Goal: Find specific page/section: Find specific page/section

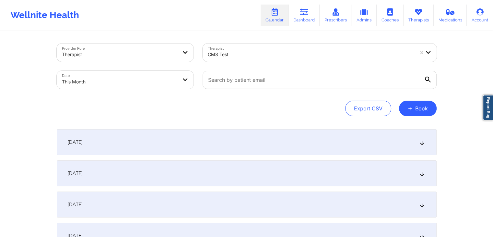
drag, startPoint x: 0, startPoint y: 0, endPoint x: 232, endPoint y: 25, distance: 233.4
click at [232, 25] on div "Wellnite Health Calendar Dashboard Prescribers Admins Coaches Therapists Medica…" at bounding box center [246, 15] width 493 height 26
click at [291, 96] on div "Provider Role Therapist Therapist CMS Test Date This Month Export CSV + Book" at bounding box center [247, 79] width 380 height 73
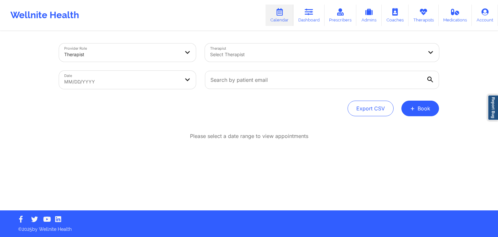
select select "2025-8"
select select "2025-9"
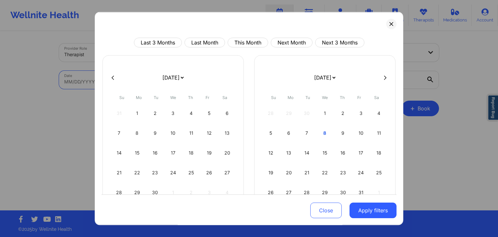
click at [155, 87] on body "Wellnite Health Calendar Dashboard Prescribers Admins Coaches Therapists Medica…" at bounding box center [249, 118] width 498 height 237
click at [212, 45] on button "Last Month" at bounding box center [204, 43] width 41 height 10
select select "2025-8"
select select "2025-9"
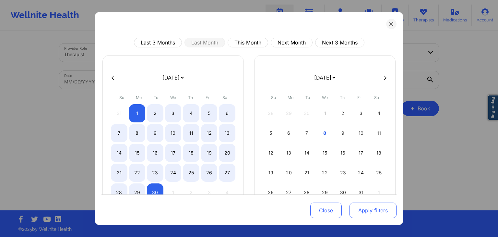
click at [369, 208] on button "Apply filters" at bounding box center [372, 211] width 47 height 16
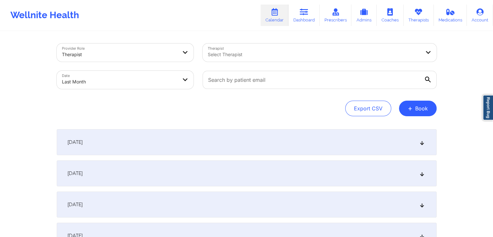
click at [258, 144] on div "[DATE]" at bounding box center [247, 142] width 380 height 26
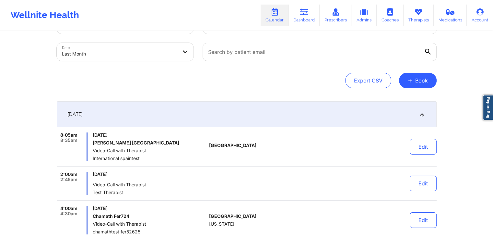
scroll to position [26, 0]
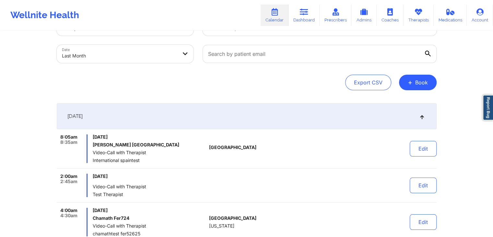
click at [293, 75] on div "Export CSV + Book" at bounding box center [247, 83] width 380 height 16
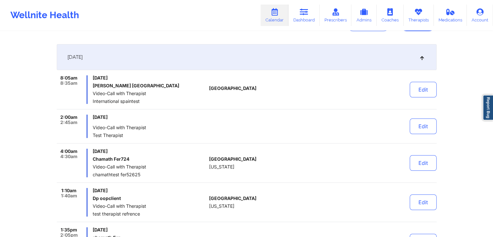
scroll to position [85, 0]
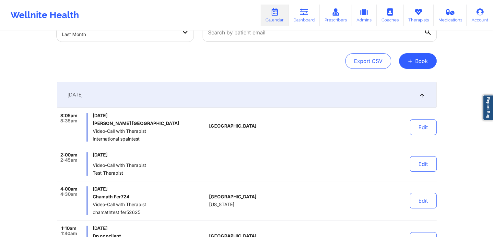
scroll to position [48, 0]
click at [173, 102] on div "[DATE]" at bounding box center [247, 94] width 380 height 26
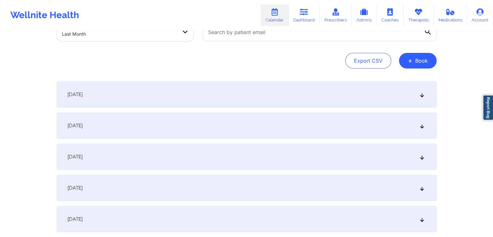
click at [173, 117] on div "[DATE]" at bounding box center [247, 125] width 380 height 26
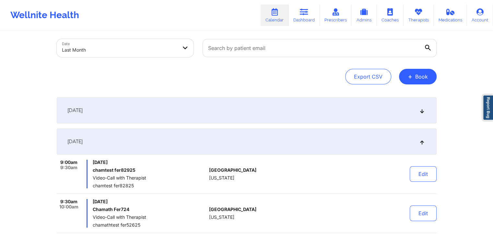
scroll to position [30, 0]
